Goal: Check status: Check status

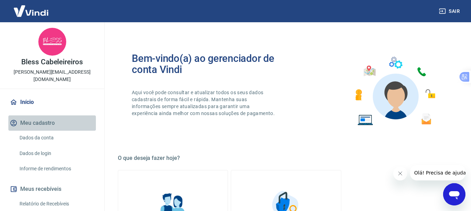
click at [52, 118] on button "Meu cadastro" at bounding box center [51, 123] width 87 height 15
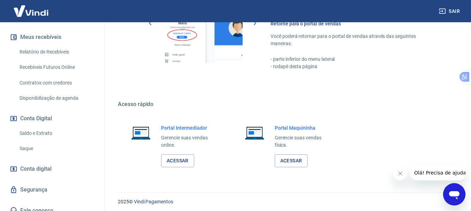
scroll to position [360, 0]
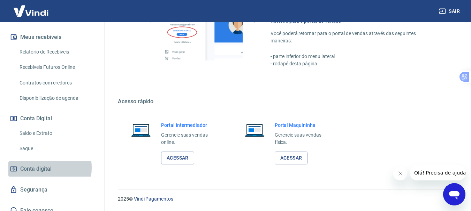
click at [36, 164] on span "Conta digital" at bounding box center [35, 169] width 31 height 10
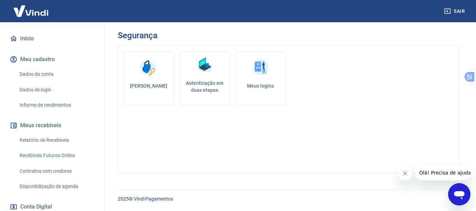
scroll to position [65, 0]
